Goal: Task Accomplishment & Management: Use online tool/utility

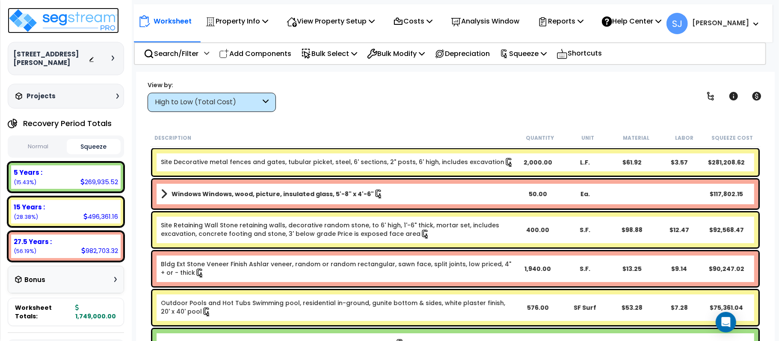
click at [93, 21] on img at bounding box center [63, 21] width 111 height 26
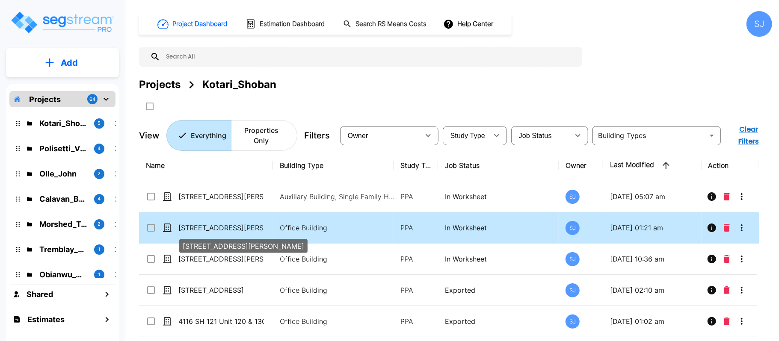
click at [242, 223] on p "[STREET_ADDRESS][PERSON_NAME]" at bounding box center [221, 228] width 86 height 10
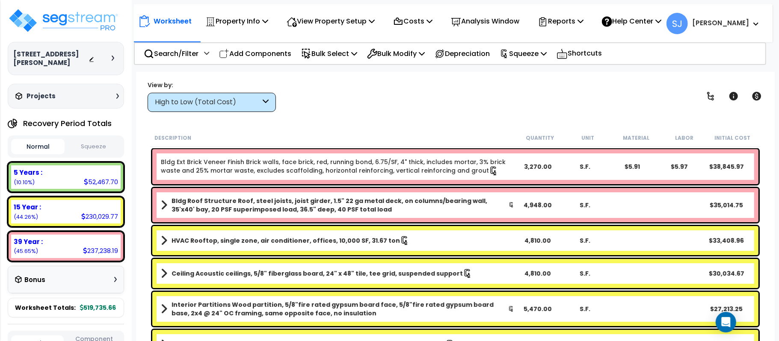
click at [394, 85] on div "View by: High to Low (Total Cost) High to Low (Total Cost)" at bounding box center [455, 96] width 621 height 32
click at [564, 23] on p "Reports" at bounding box center [560, 21] width 46 height 12
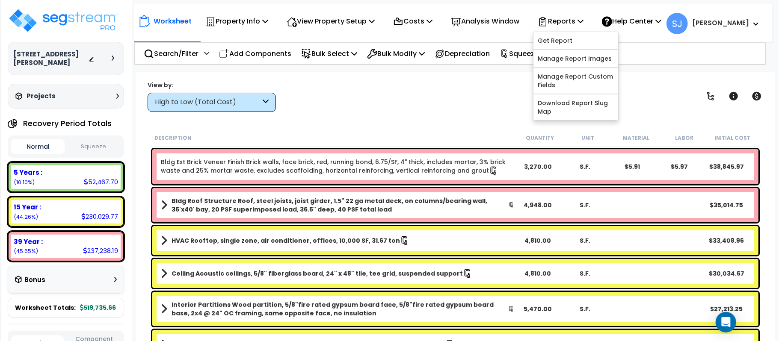
click at [84, 151] on button "Squeeze" at bounding box center [93, 146] width 53 height 15
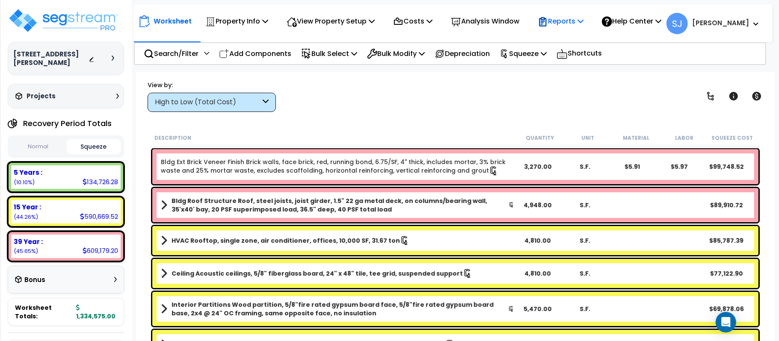
click at [571, 23] on p "Reports" at bounding box center [560, 21] width 46 height 12
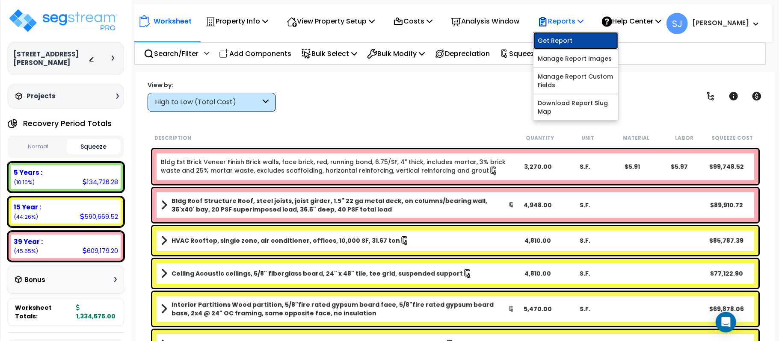
click at [582, 45] on link "Get Report" at bounding box center [575, 40] width 85 height 17
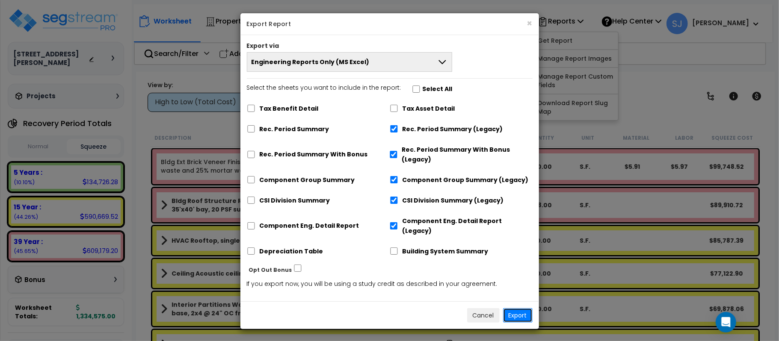
click at [511, 308] on button "Export" at bounding box center [518, 315] width 30 height 15
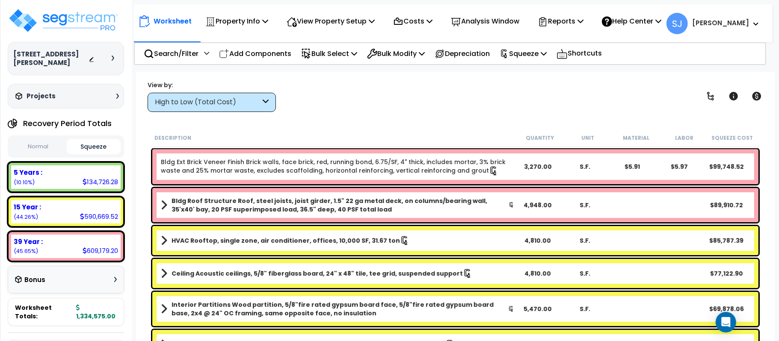
click at [92, 180] on div "134,726.28" at bounding box center [100, 181] width 35 height 9
copy div "134,726.28"
click at [96, 220] on div "590,669.52" at bounding box center [99, 216] width 38 height 9
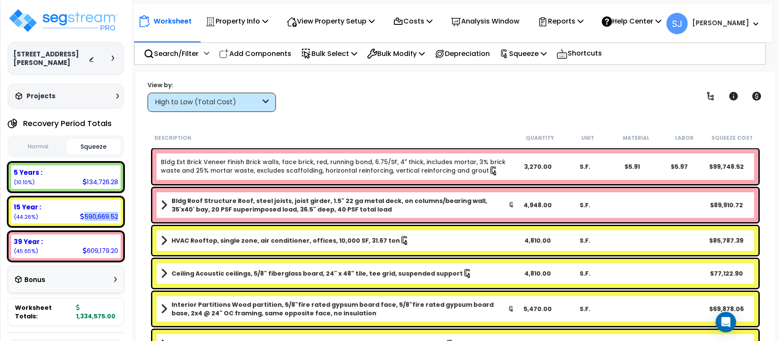
copy div "590,669.52"
drag, startPoint x: 109, startPoint y: 254, endPoint x: 105, endPoint y: 250, distance: 5.4
click at [108, 254] on div "609,179.20" at bounding box center [100, 250] width 35 height 9
click at [102, 248] on div "609,179.20" at bounding box center [100, 250] width 35 height 9
copy div "609,179.20"
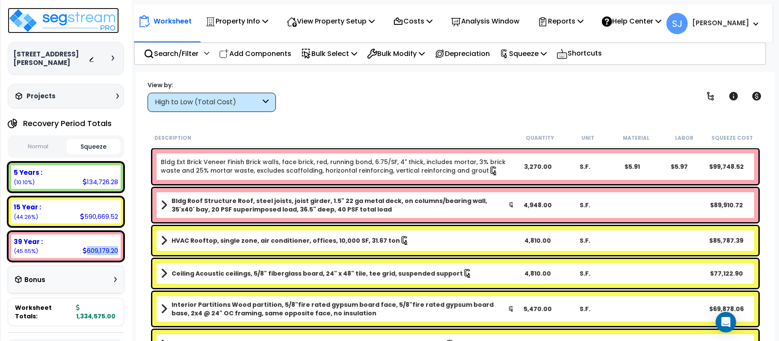
click at [62, 21] on img at bounding box center [63, 21] width 111 height 26
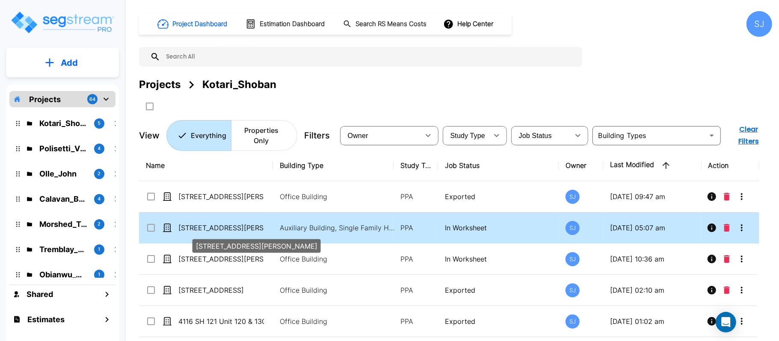
click at [247, 227] on p "[STREET_ADDRESS][PERSON_NAME]" at bounding box center [221, 228] width 86 height 10
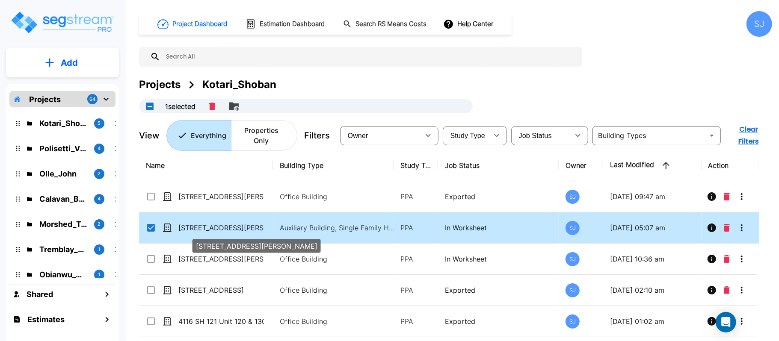
checkbox input "true"
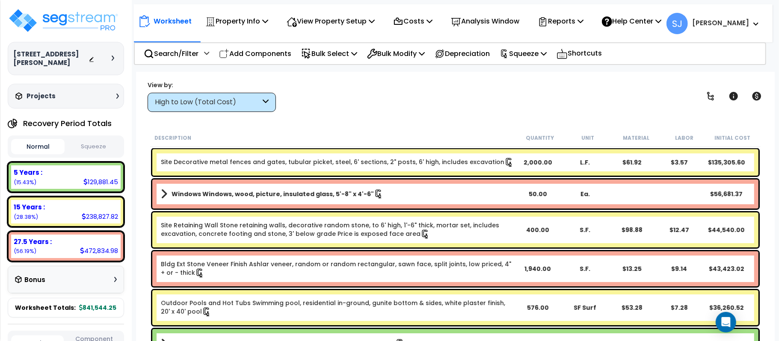
click at [93, 142] on button "Squeeze" at bounding box center [93, 146] width 53 height 15
click at [545, 57] on p "Squeeze" at bounding box center [522, 54] width 47 height 12
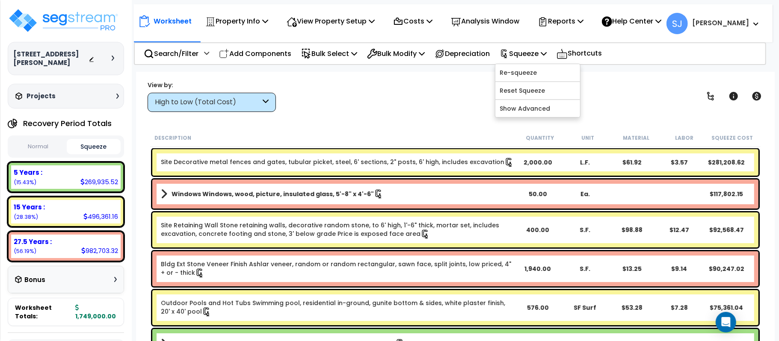
click at [440, 82] on div "View by: High to Low (Total Cost) High to Low (Total Cost)" at bounding box center [455, 96] width 621 height 32
click at [575, 21] on p "Reports" at bounding box center [560, 21] width 46 height 12
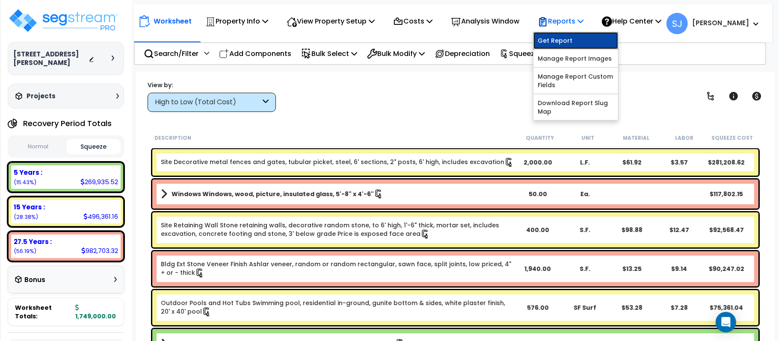
click at [582, 38] on link "Get Report" at bounding box center [575, 40] width 85 height 17
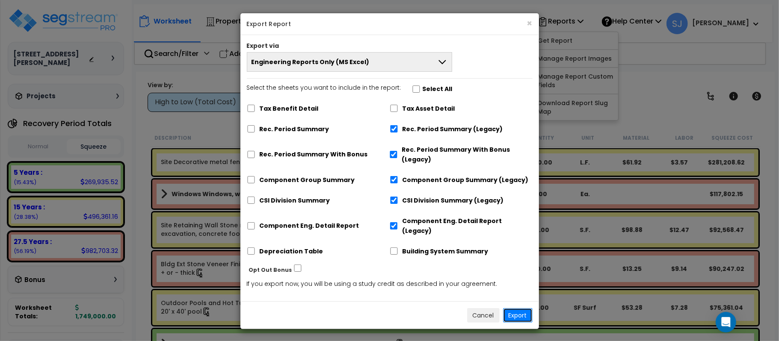
click at [521, 311] on button "Export" at bounding box center [518, 315] width 30 height 15
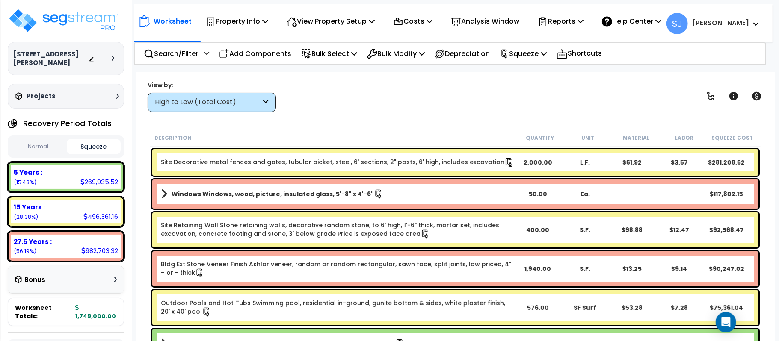
click at [100, 177] on div "269,935.52" at bounding box center [99, 181] width 38 height 9
copy div "269,935.52"
click at [102, 212] on div "496,361.16" at bounding box center [100, 216] width 35 height 9
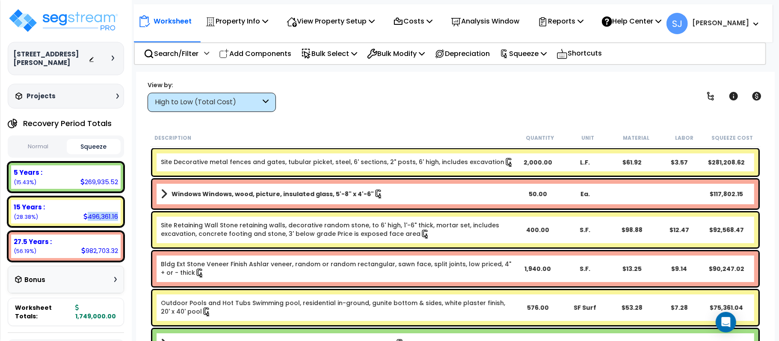
copy div "496,361.16"
click at [100, 246] on div "982,703.32" at bounding box center [99, 250] width 37 height 9
copy div "982,703.32"
